Goal: Information Seeking & Learning: Learn about a topic

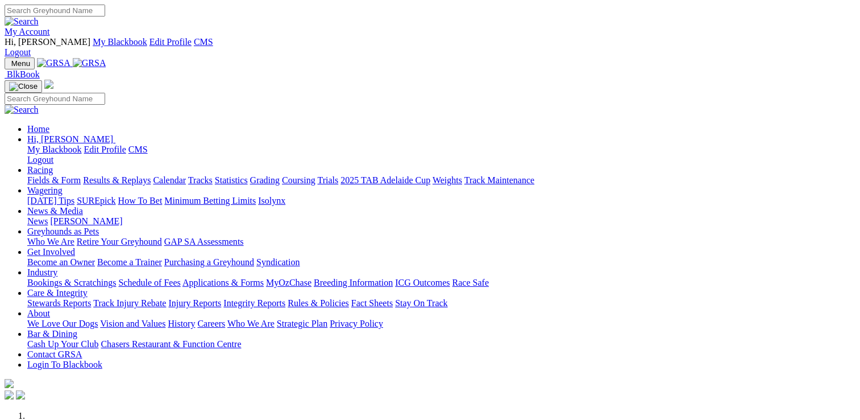
click at [50, 27] on link "My Account" at bounding box center [27, 32] width 45 height 10
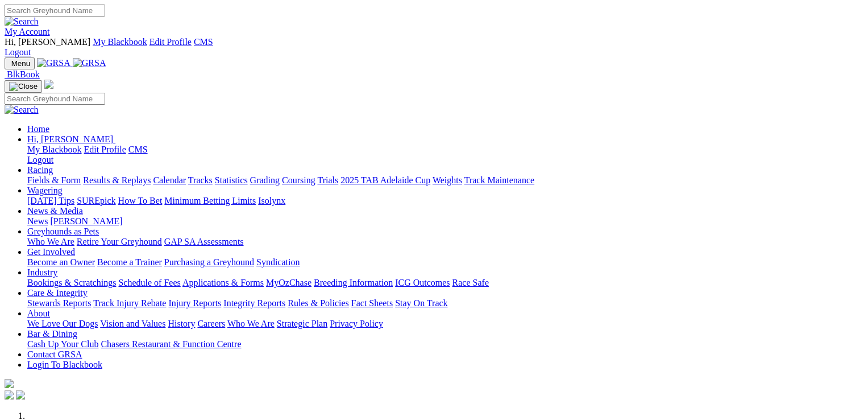
drag, startPoint x: 0, startPoint y: 0, endPoint x: 195, endPoint y: 46, distance: 200.3
click at [53, 165] on link "Racing" at bounding box center [40, 170] width 26 height 10
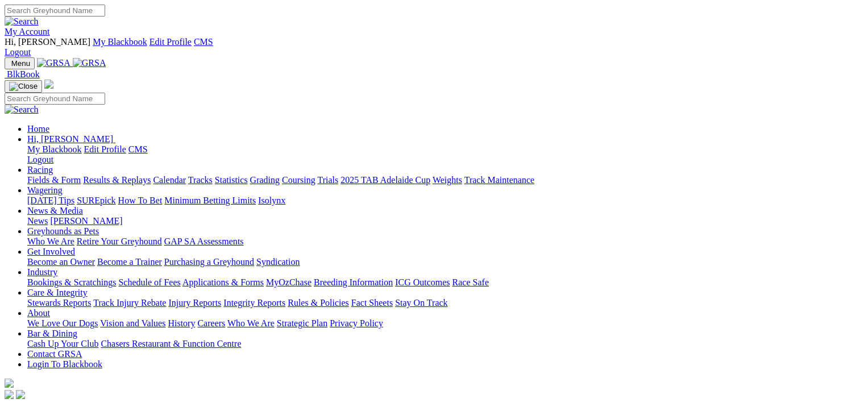
click at [116, 175] on link "Results & Replays" at bounding box center [117, 180] width 68 height 10
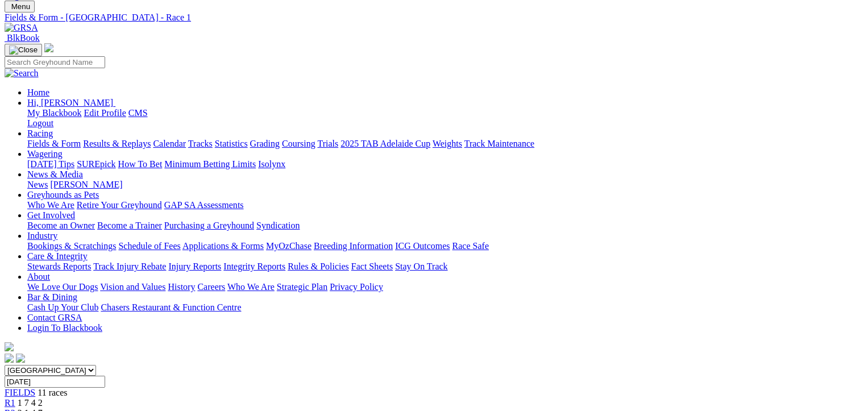
click at [234, 408] on div "R2 2 1 4 7" at bounding box center [430, 413] width 851 height 10
